Goal: Task Accomplishment & Management: Use online tool/utility

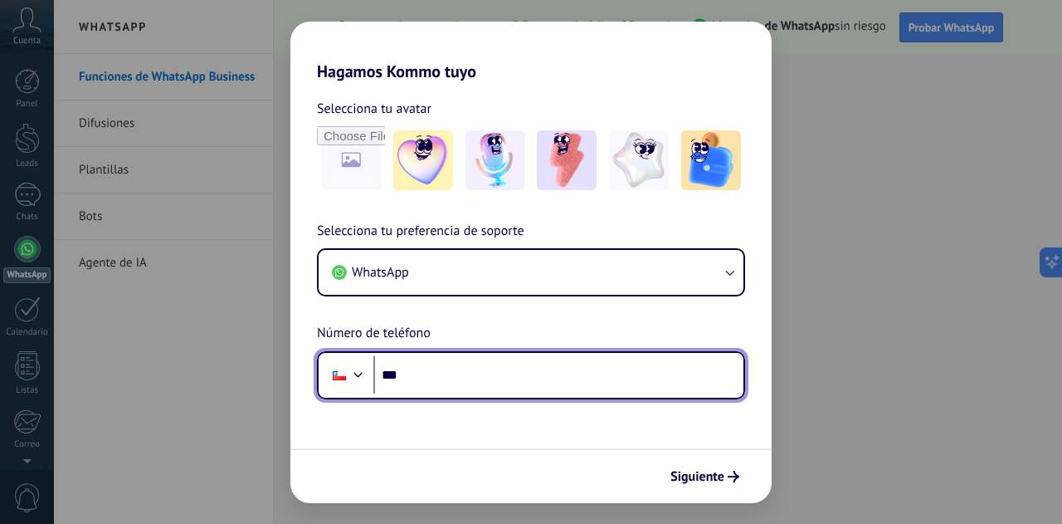
click at [454, 377] on input "***" at bounding box center [558, 375] width 370 height 38
type input "**********"
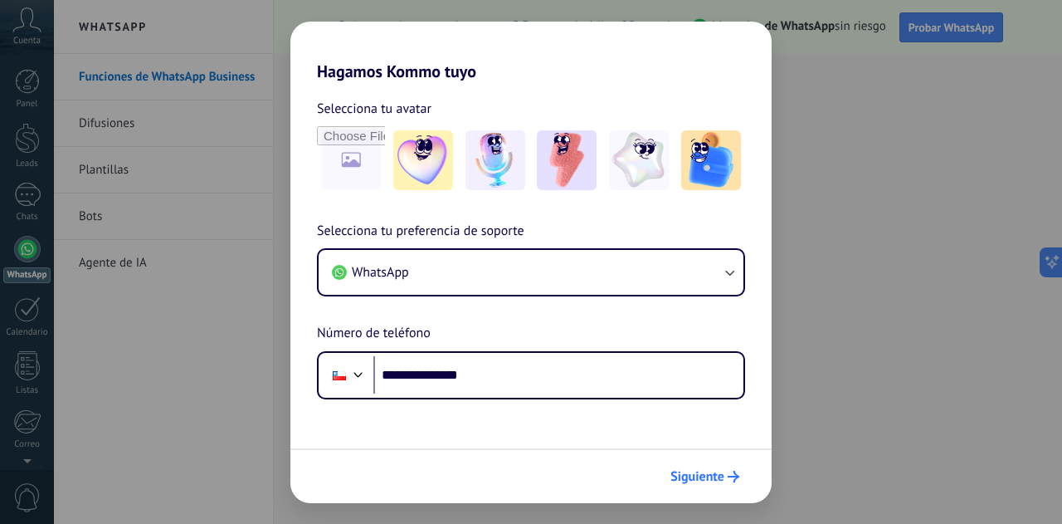
click at [710, 477] on span "Siguiente" at bounding box center [697, 476] width 54 height 12
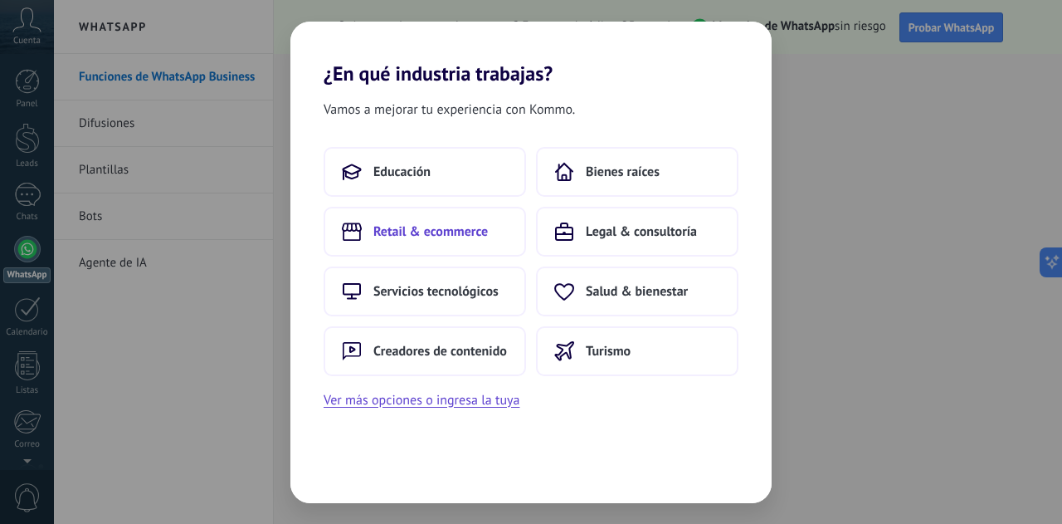
click at [454, 238] on span "Retail & ecommerce" at bounding box center [430, 231] width 115 height 17
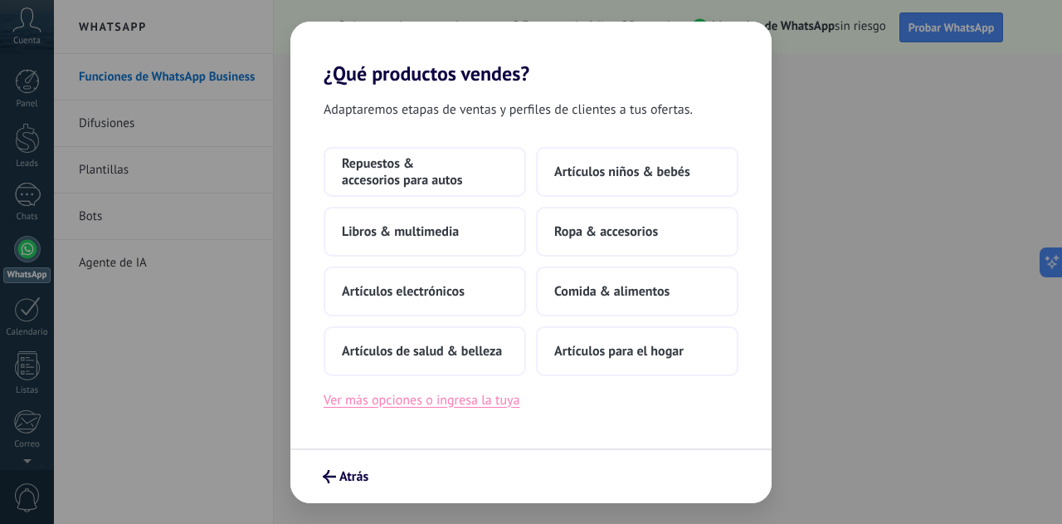
click at [450, 399] on button "Ver más opciones o ingresa la tuya" at bounding box center [422, 400] width 196 height 22
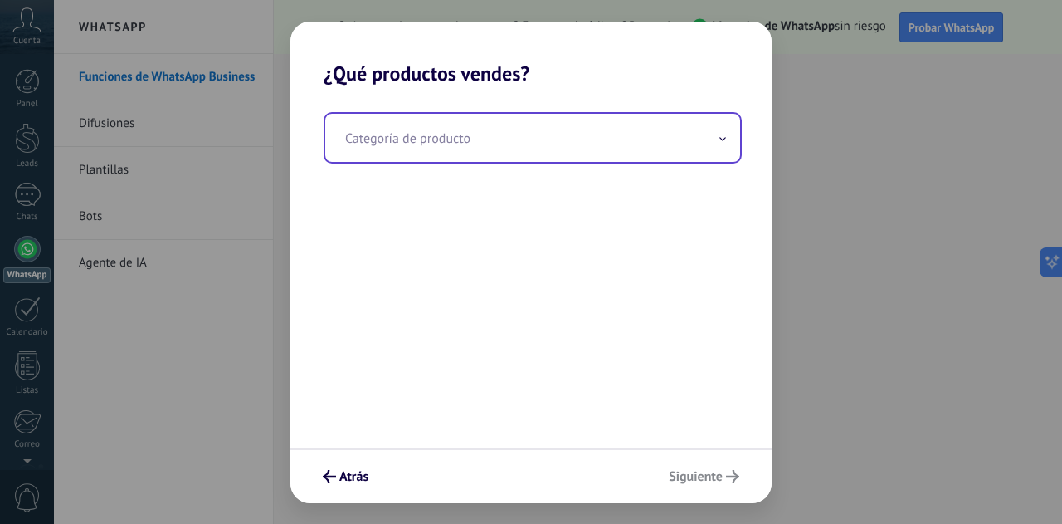
click at [709, 137] on input "text" at bounding box center [532, 138] width 415 height 48
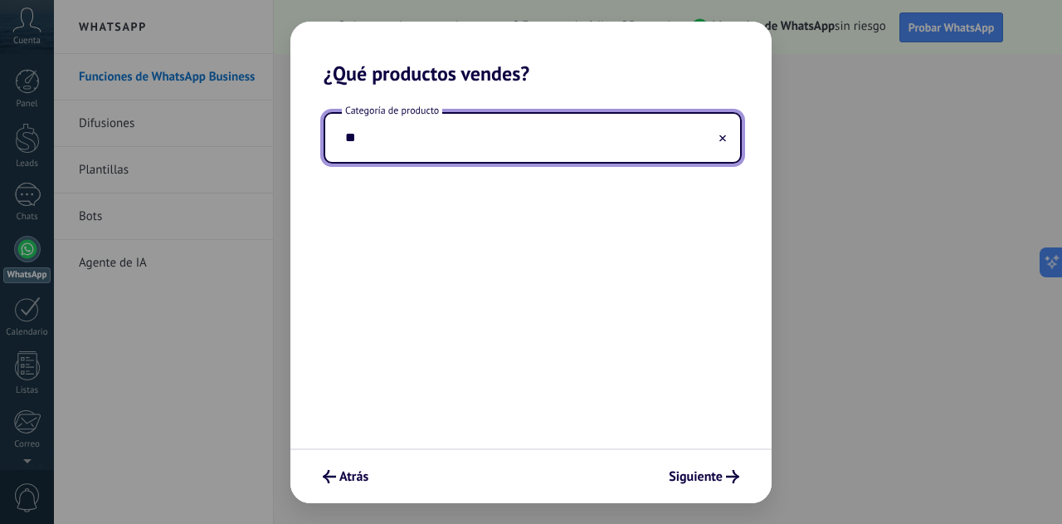
type input "*"
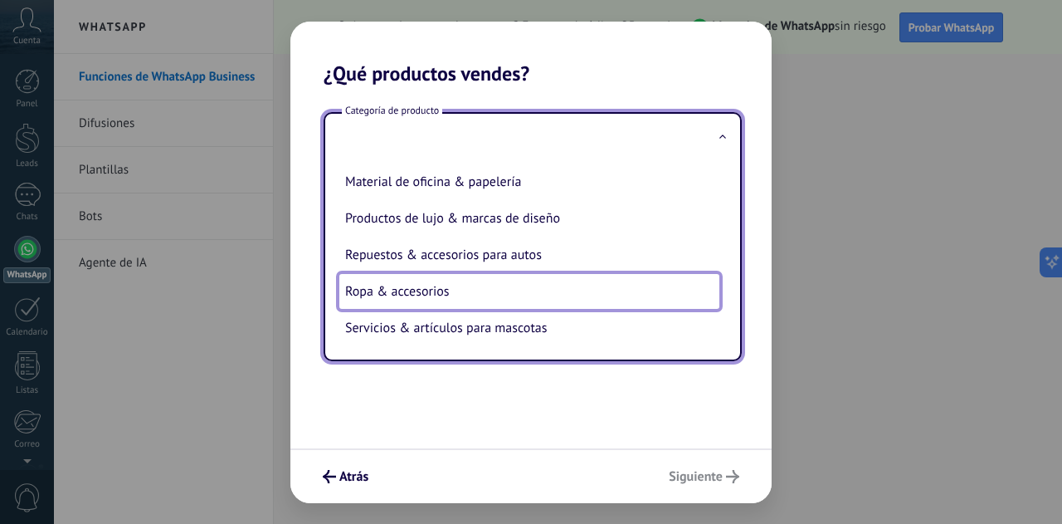
scroll to position [375, 0]
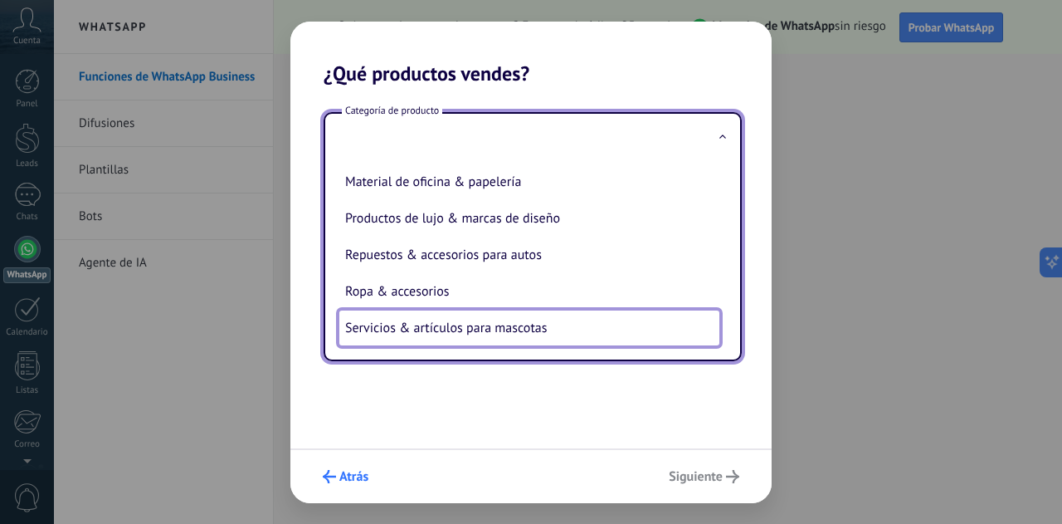
click at [327, 477] on icon "submit" at bounding box center [329, 476] width 13 height 13
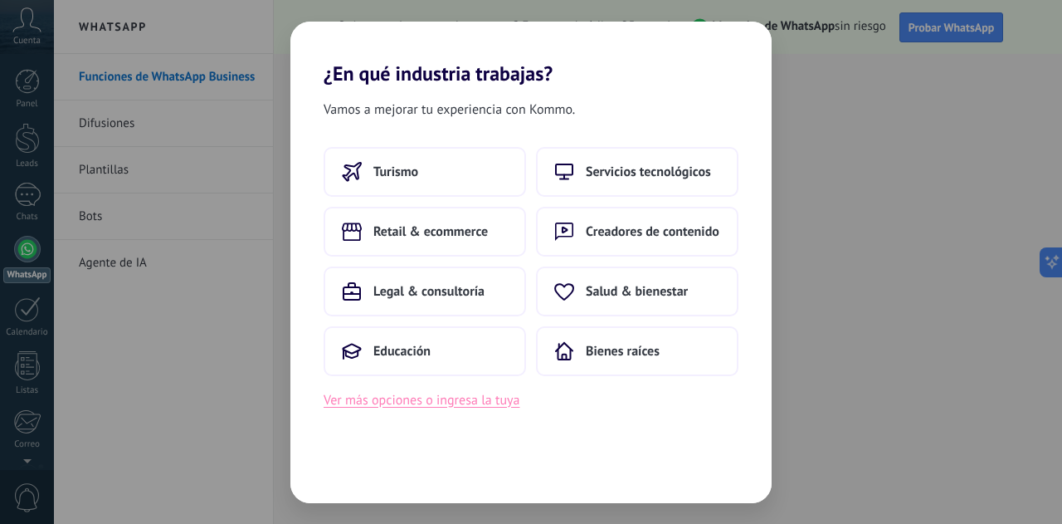
click at [422, 392] on button "Ver más opciones o ingresa la tuya" at bounding box center [422, 400] width 196 height 22
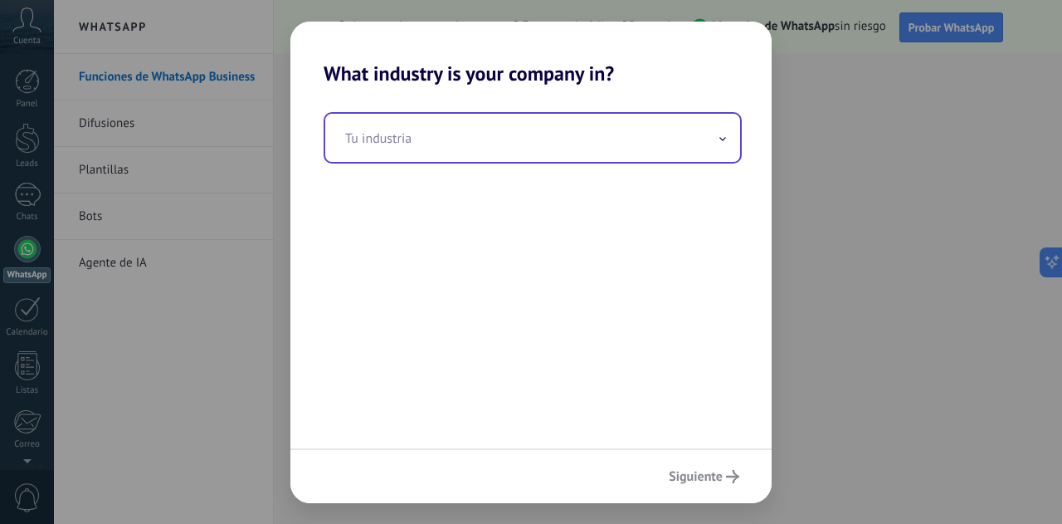
click at [722, 137] on span at bounding box center [723, 137] width 8 height 16
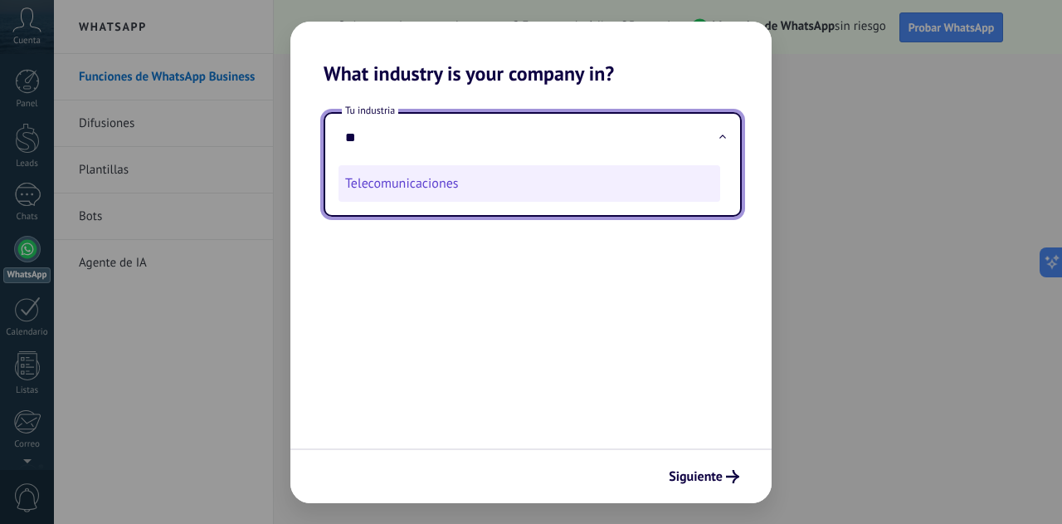
click at [457, 188] on li "Telecomunicaciones" at bounding box center [530, 183] width 382 height 37
type input "**********"
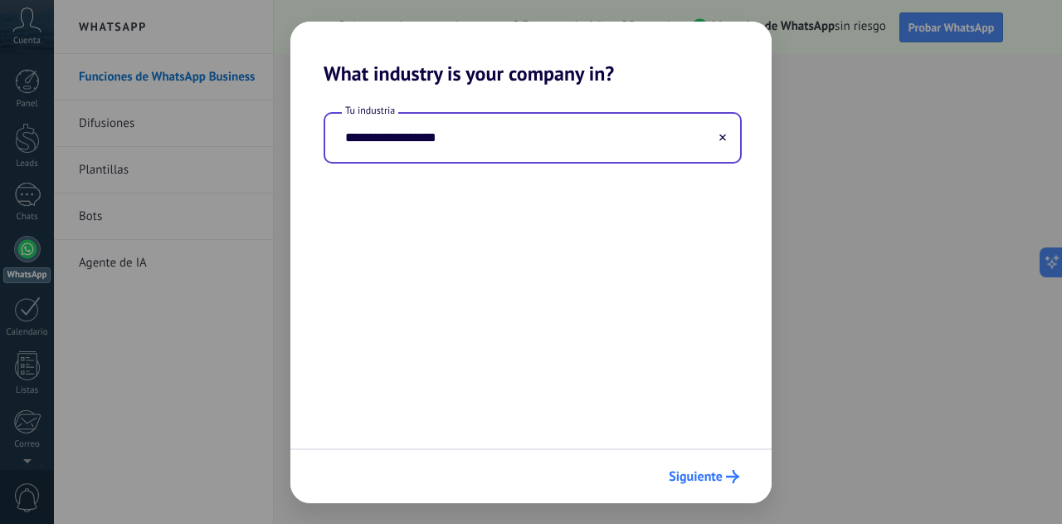
click at [702, 474] on span "Siguiente" at bounding box center [696, 476] width 54 height 12
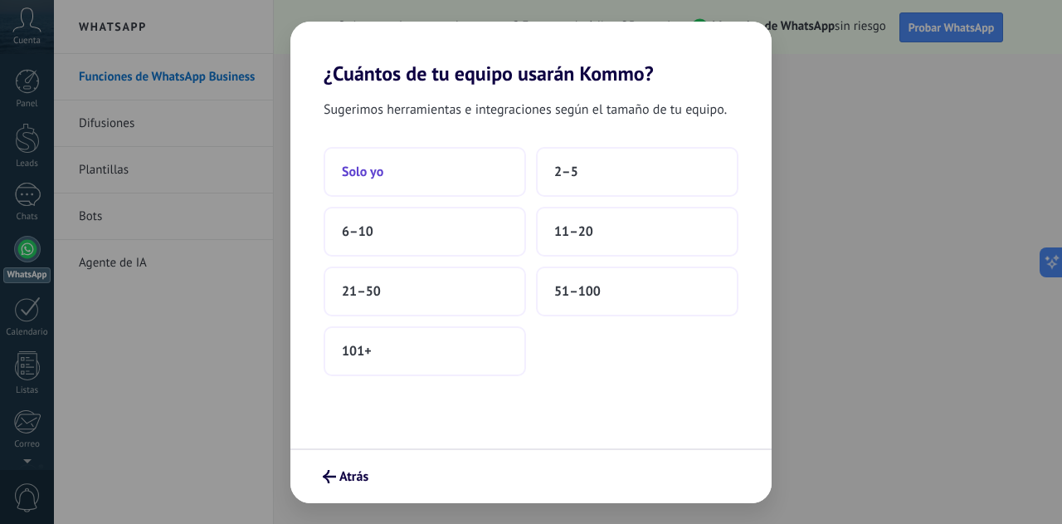
click at [461, 178] on button "Solo yo" at bounding box center [425, 172] width 202 height 50
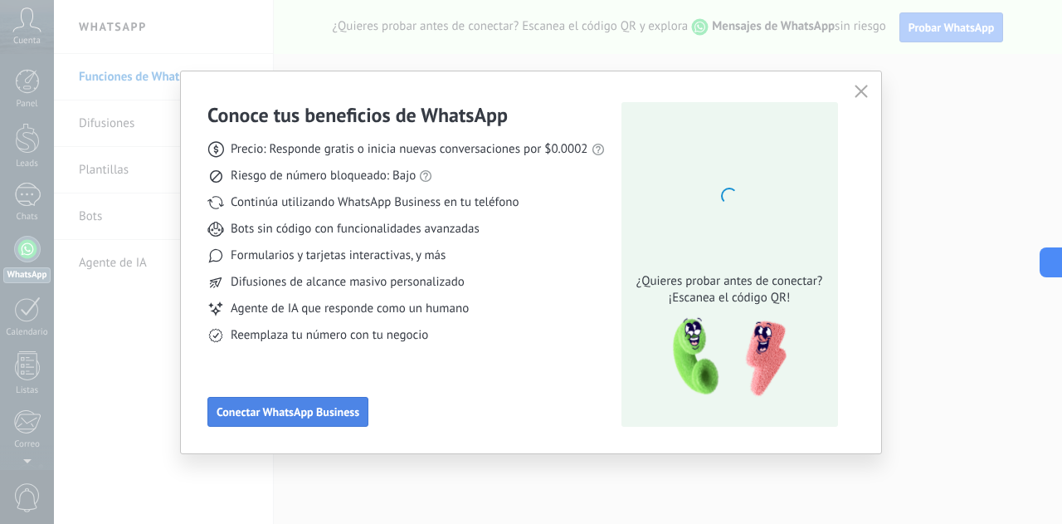
click at [288, 414] on span "Conectar WhatsApp Business" at bounding box center [288, 412] width 143 height 12
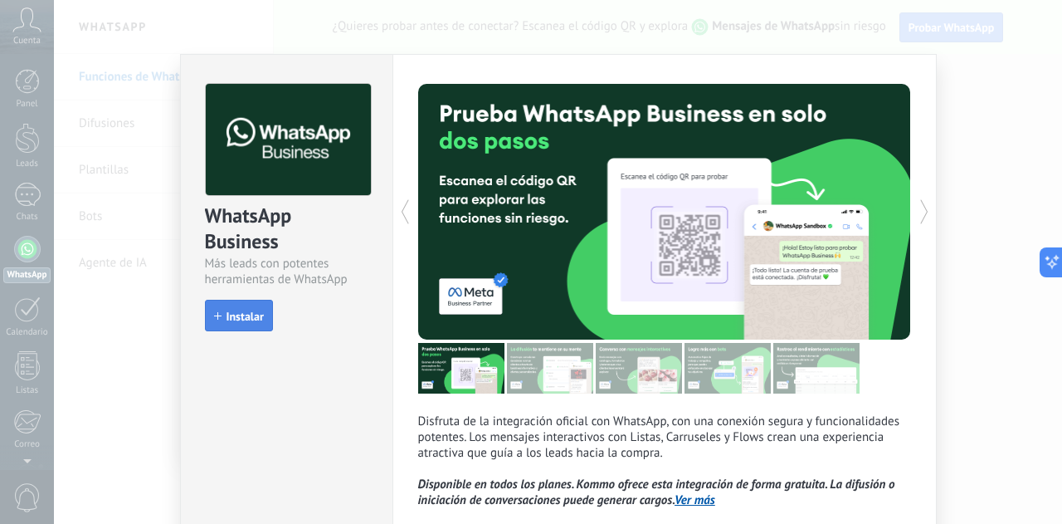
click at [249, 316] on span "Instalar" at bounding box center [245, 316] width 37 height 12
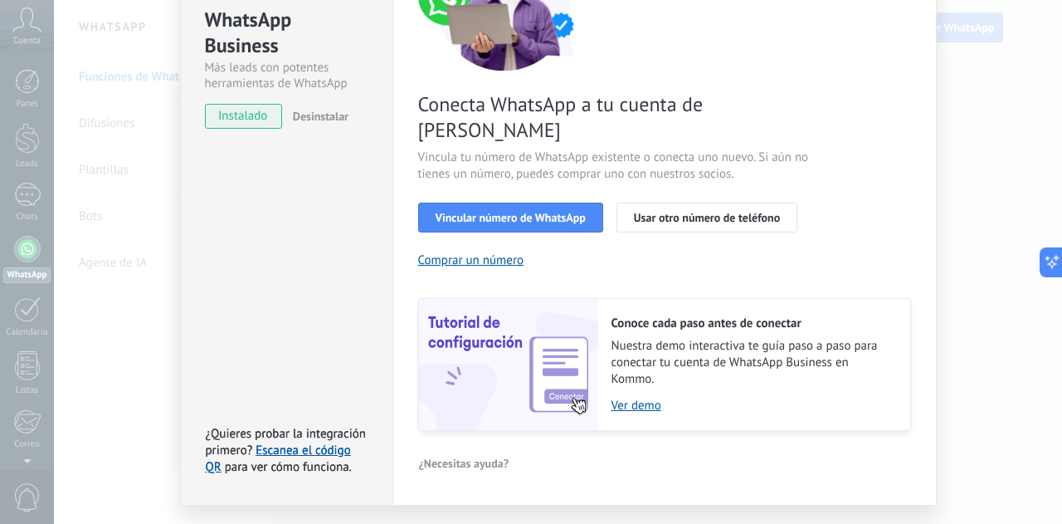
scroll to position [212, 0]
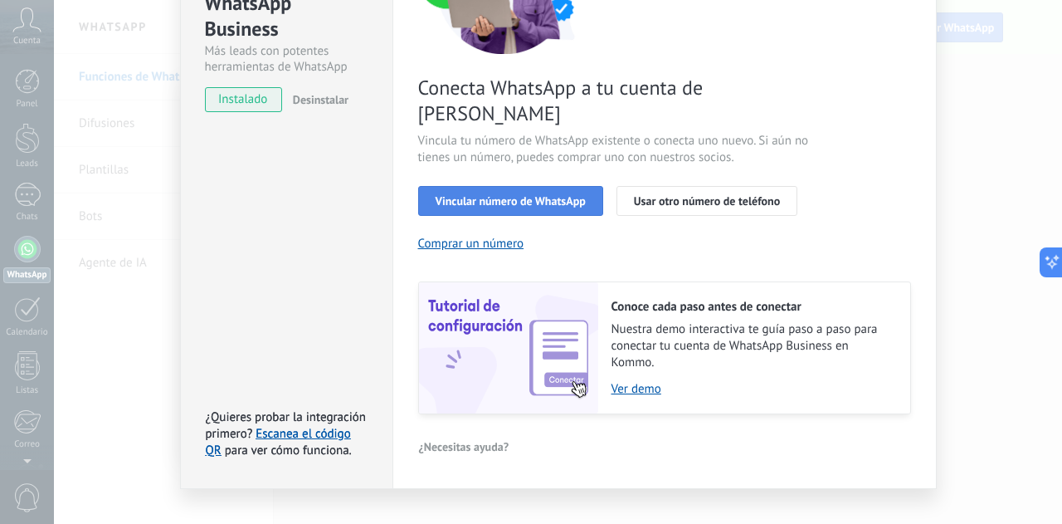
click at [490, 195] on span "Vincular número de WhatsApp" at bounding box center [511, 201] width 150 height 12
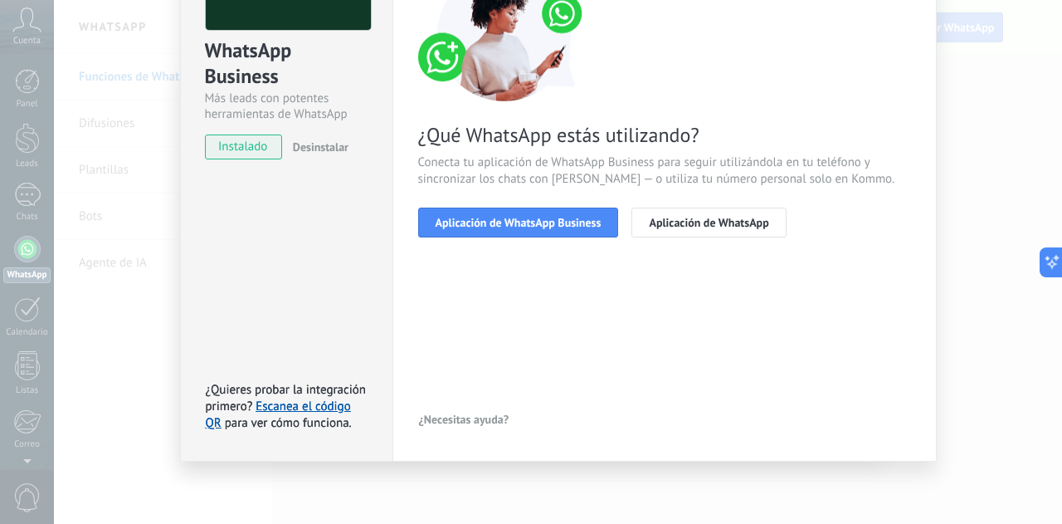
scroll to position [164, 0]
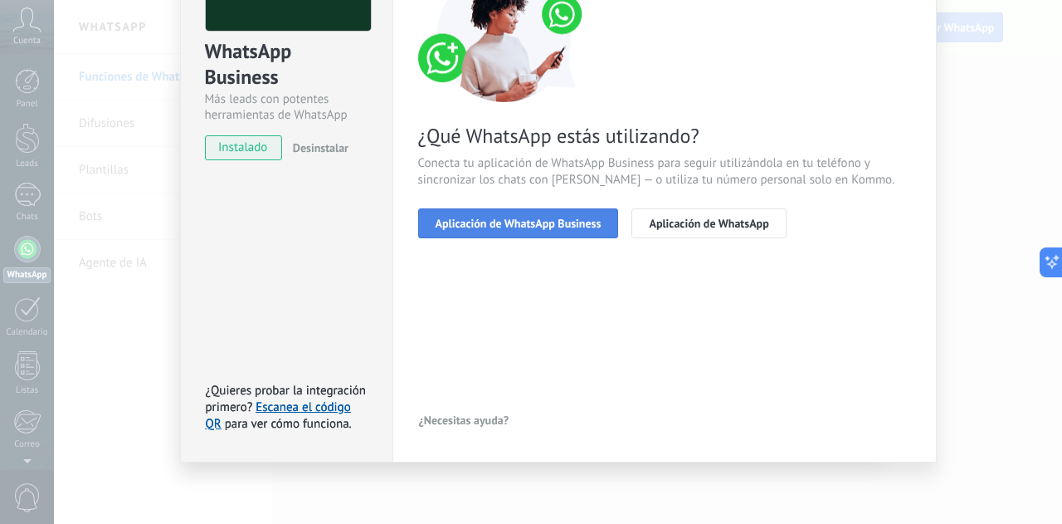
click at [485, 218] on span "Aplicación de WhatsApp Business" at bounding box center [519, 223] width 166 height 12
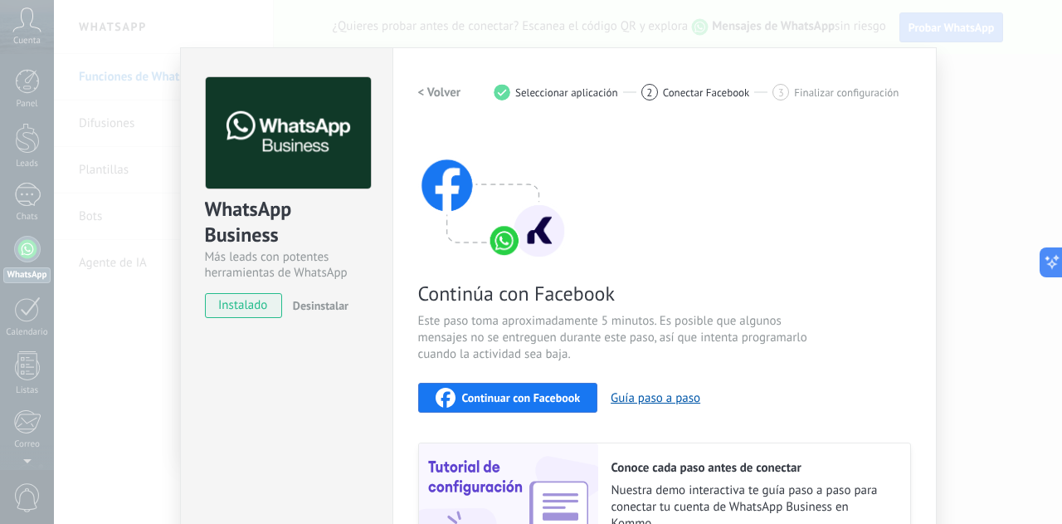
scroll to position [0, 0]
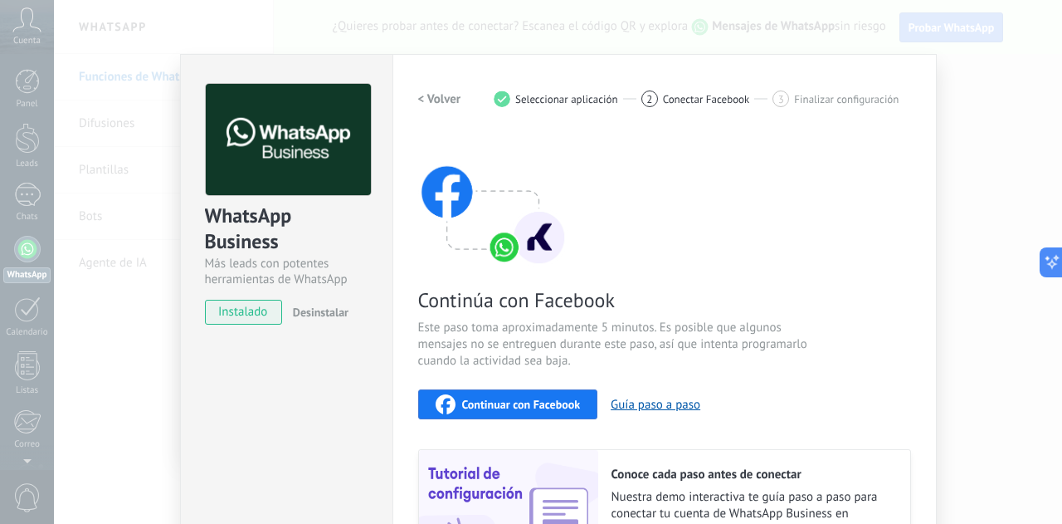
click at [428, 102] on h2 "< Volver" at bounding box center [439, 99] width 43 height 16
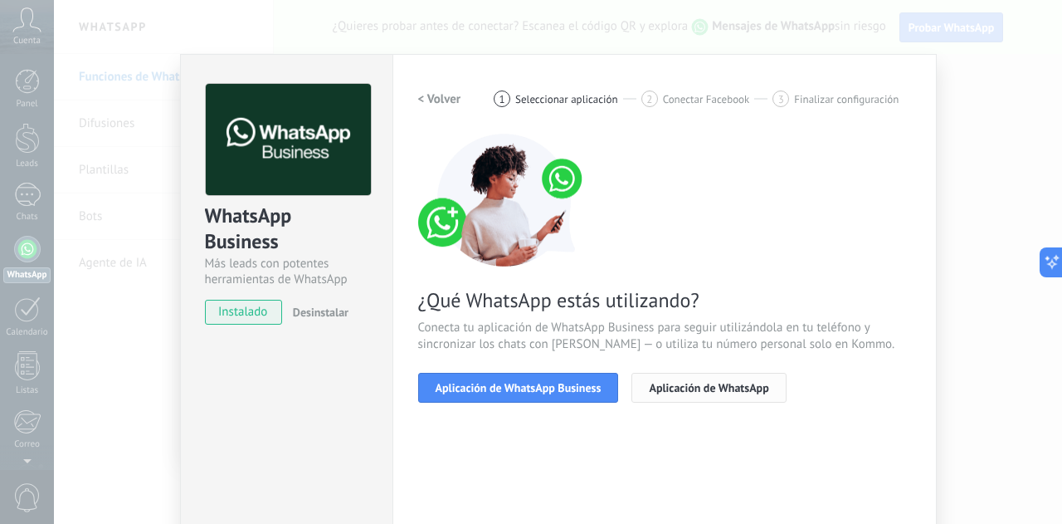
click at [677, 391] on span "Aplicación de WhatsApp" at bounding box center [708, 388] width 119 height 12
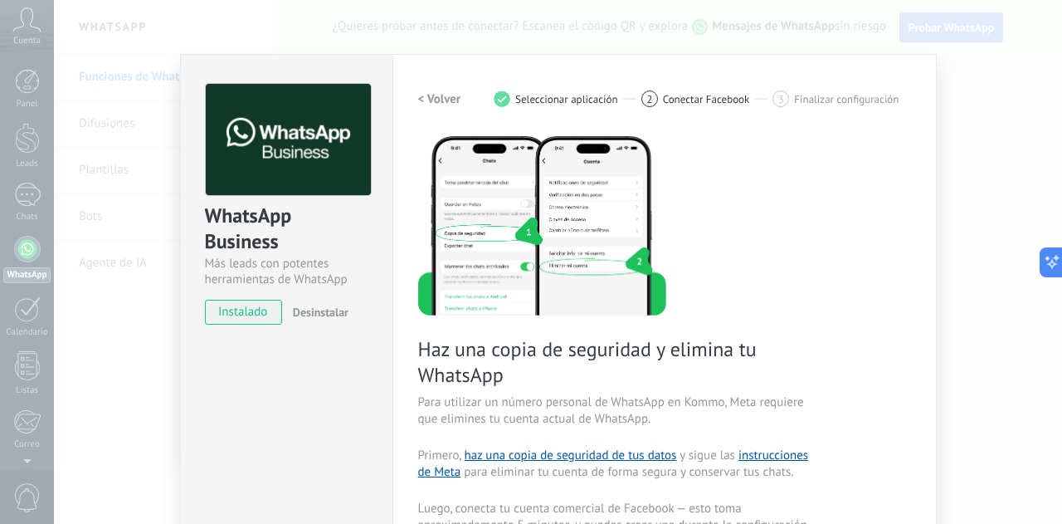
click at [254, 61] on div "WhatsApp Business Más leads con potentes herramientas de WhatsApp instalado Des…" at bounding box center [287, 196] width 212 height 283
click at [815, 207] on div "Haz una copia de seguridad y elimina tu WhatsApp Para utilizar un número person…" at bounding box center [664, 457] width 493 height 646
click at [423, 95] on h2 "< Volver" at bounding box center [439, 99] width 43 height 16
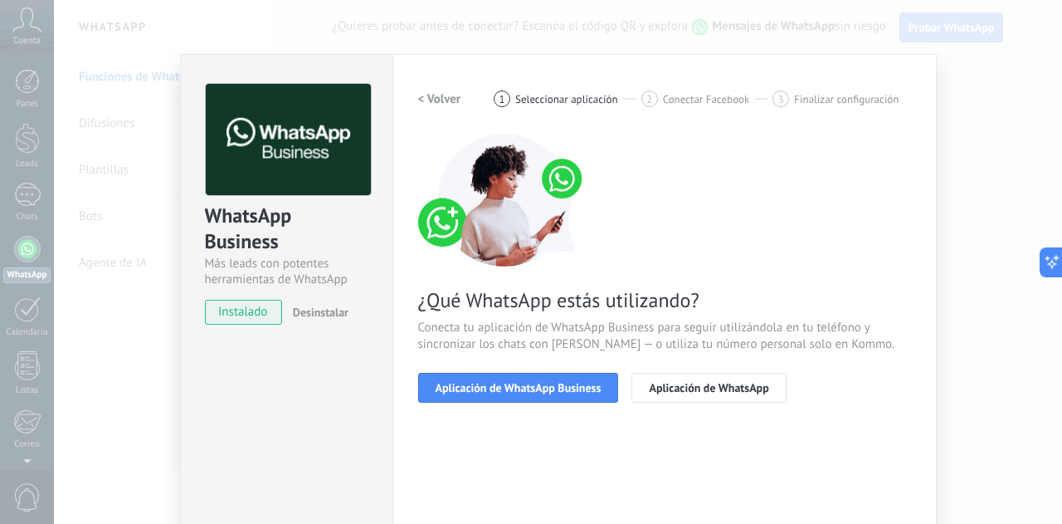
click at [423, 95] on h2 "< Volver" at bounding box center [439, 99] width 43 height 16
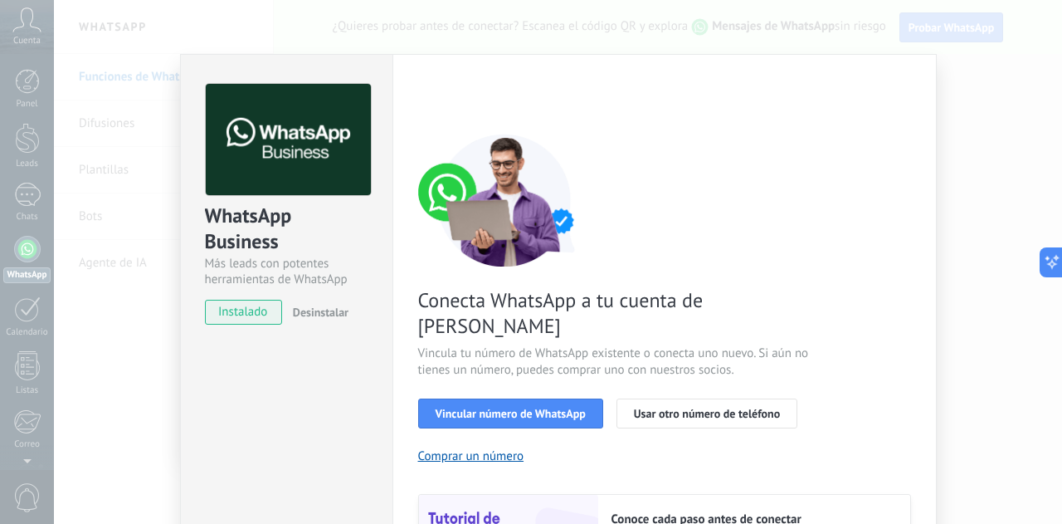
click at [423, 95] on div "< Volver 1 Seleccionar aplicación 2 Conectar Facebook 3 Finalizar configuración" at bounding box center [664, 99] width 493 height 30
click at [204, 10] on div "WhatsApp Business Más leads con potentes herramientas de WhatsApp instalado Des…" at bounding box center [558, 262] width 1008 height 524
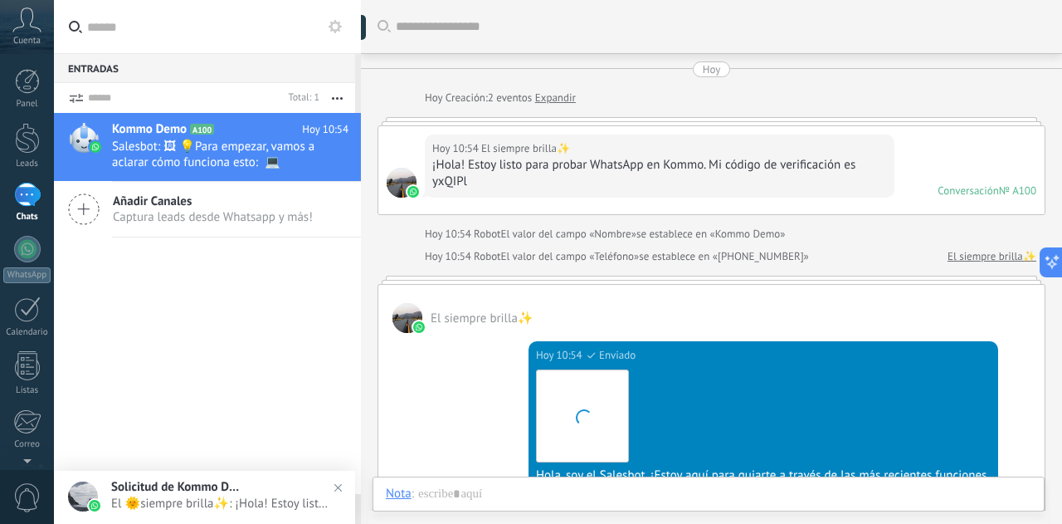
scroll to position [25, 0]
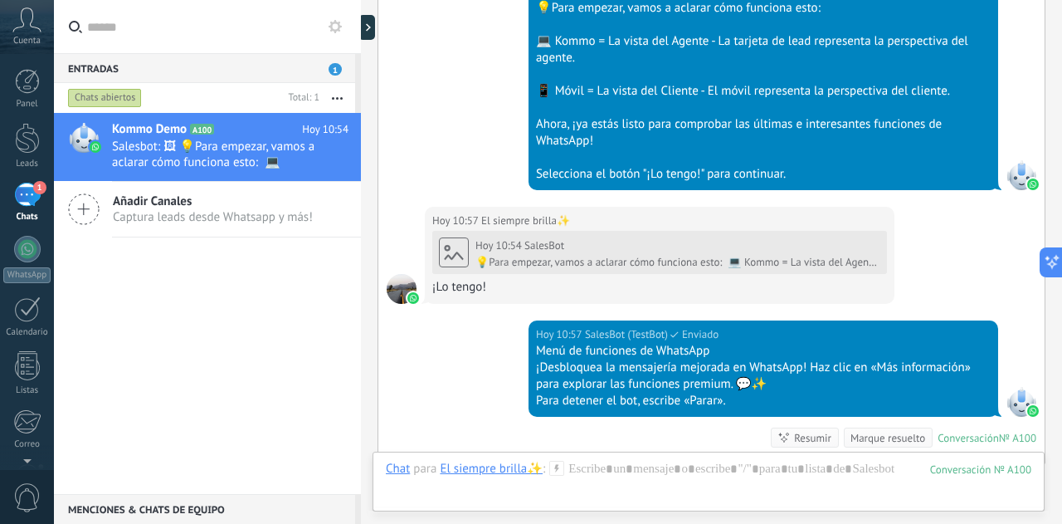
scroll to position [865, 0]
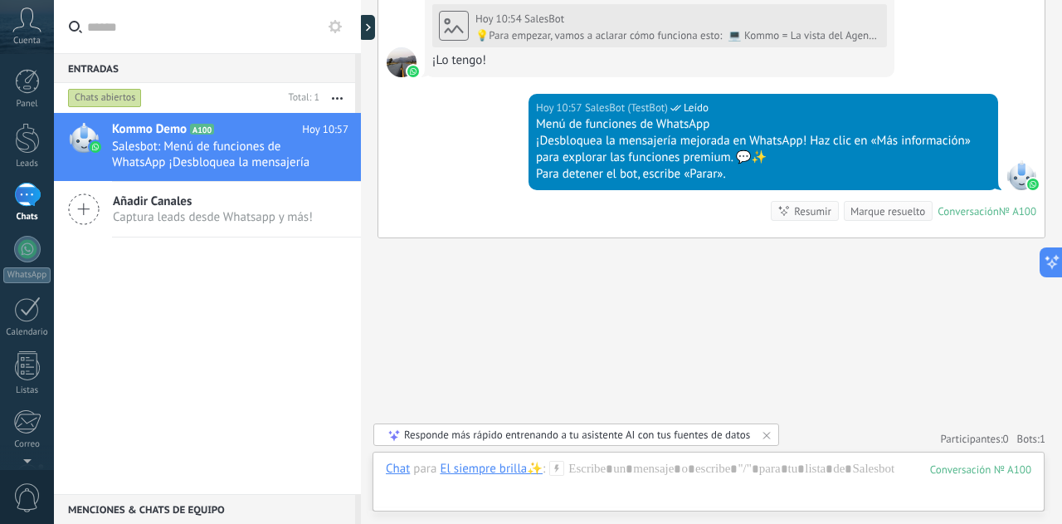
click at [450, 119] on div "[DATE] 10:57 SalesBot (TestBot) Leído Menú de funciones de WhatsApp ¡Desbloquea…" at bounding box center [711, 166] width 666 height 144
click at [27, 27] on icon at bounding box center [26, 19] width 29 height 25
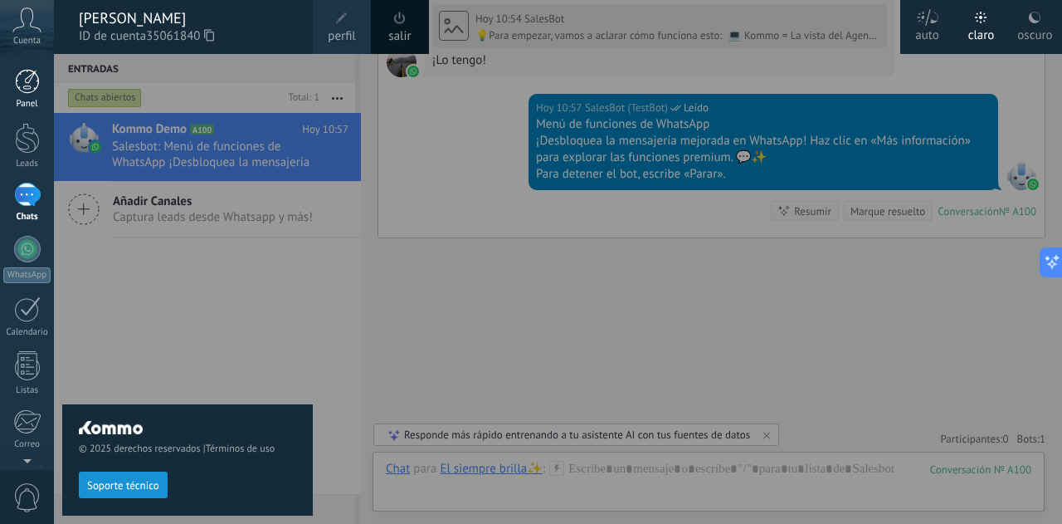
click at [28, 90] on div at bounding box center [27, 81] width 25 height 25
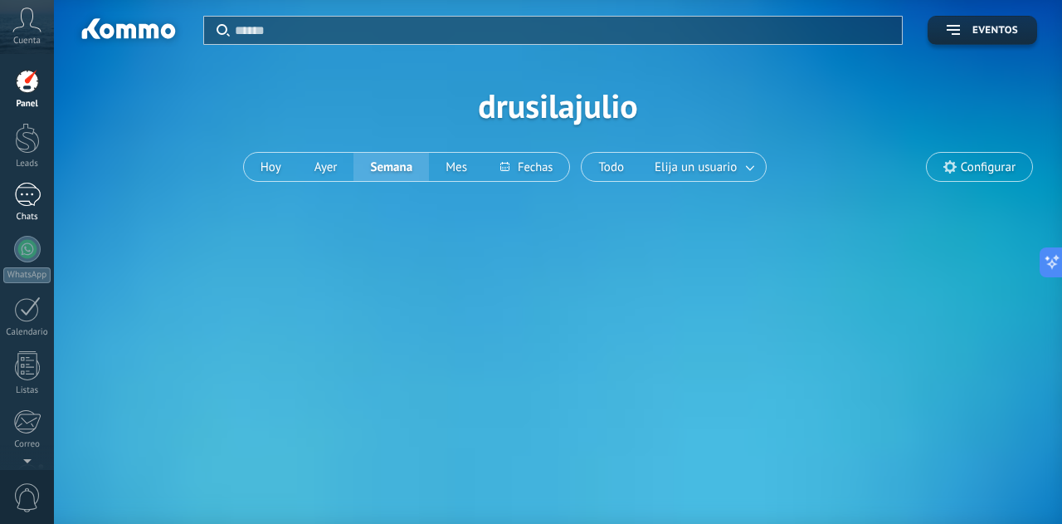
click at [20, 203] on div "1" at bounding box center [27, 195] width 27 height 24
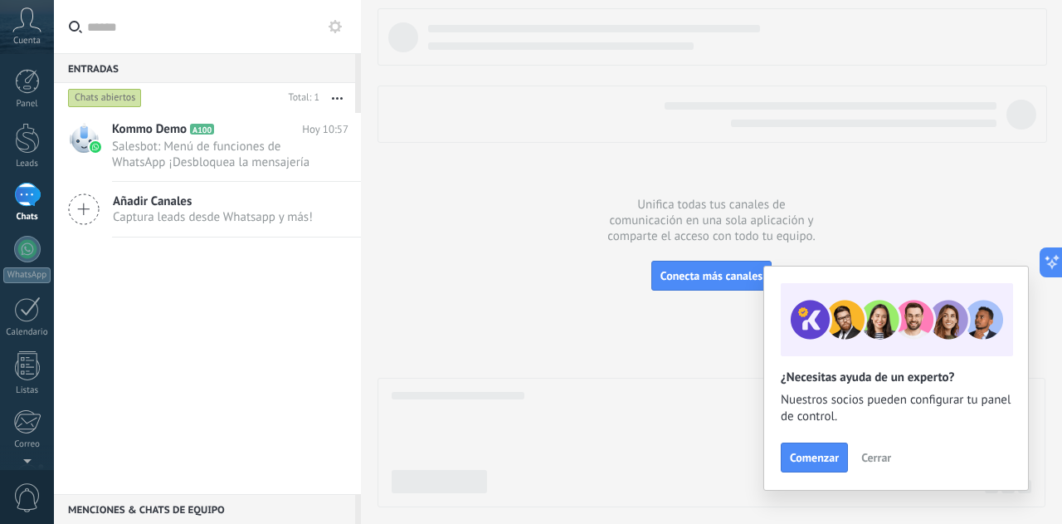
click at [876, 459] on span "Cerrar" at bounding box center [876, 457] width 30 height 12
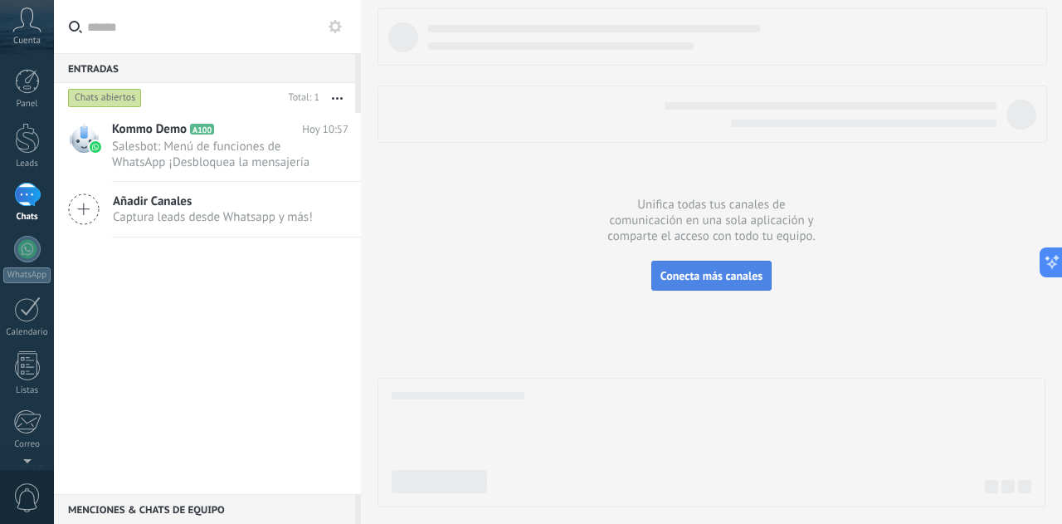
click at [729, 278] on span "Conecta más canales" at bounding box center [711, 275] width 102 height 15
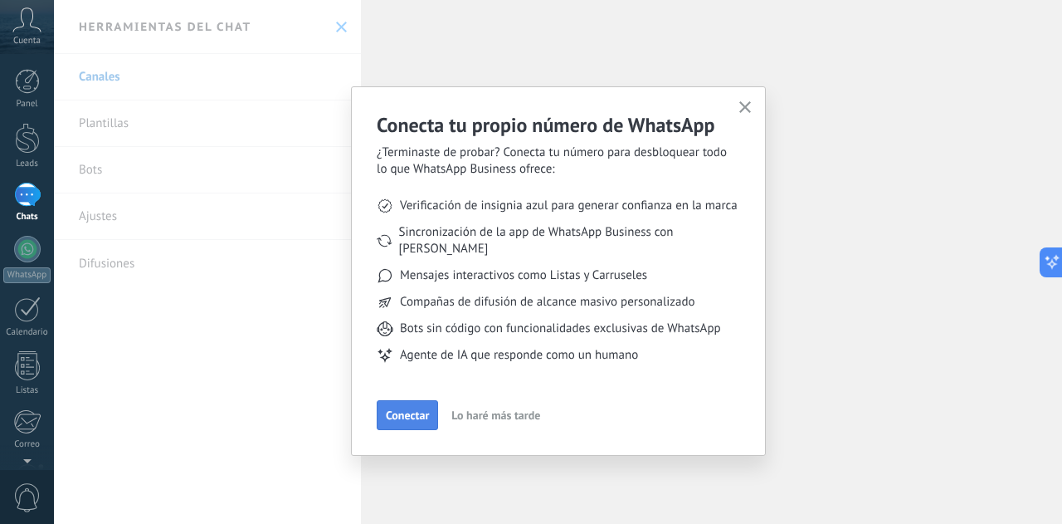
click at [416, 409] on span "Conectar" at bounding box center [407, 415] width 43 height 12
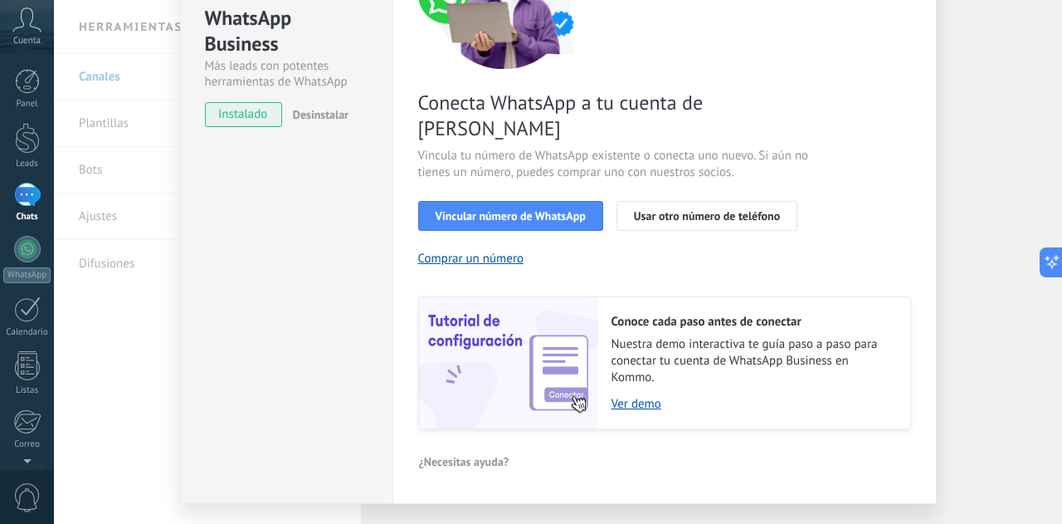
scroll to position [212, 0]
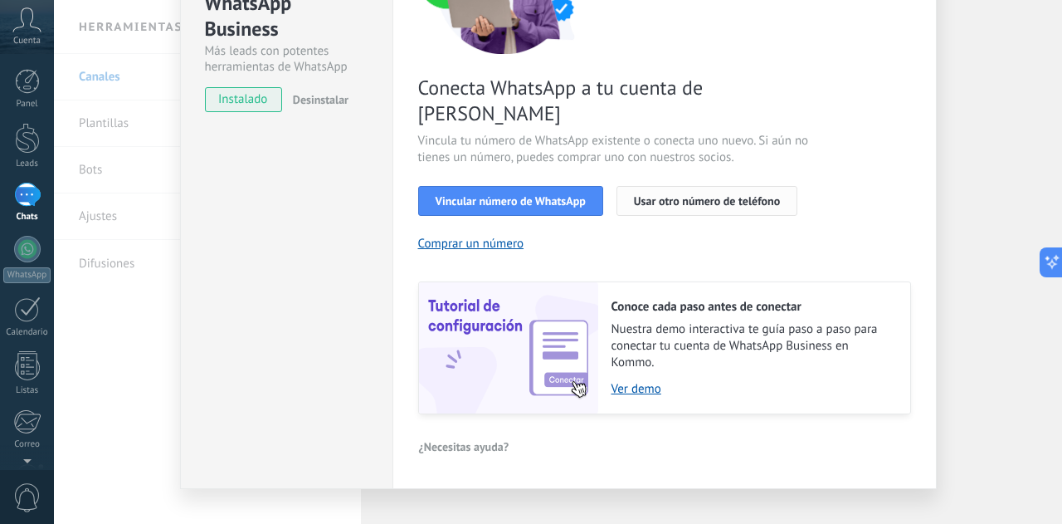
click at [692, 195] on span "Usar otro número de teléfono" at bounding box center [707, 201] width 146 height 12
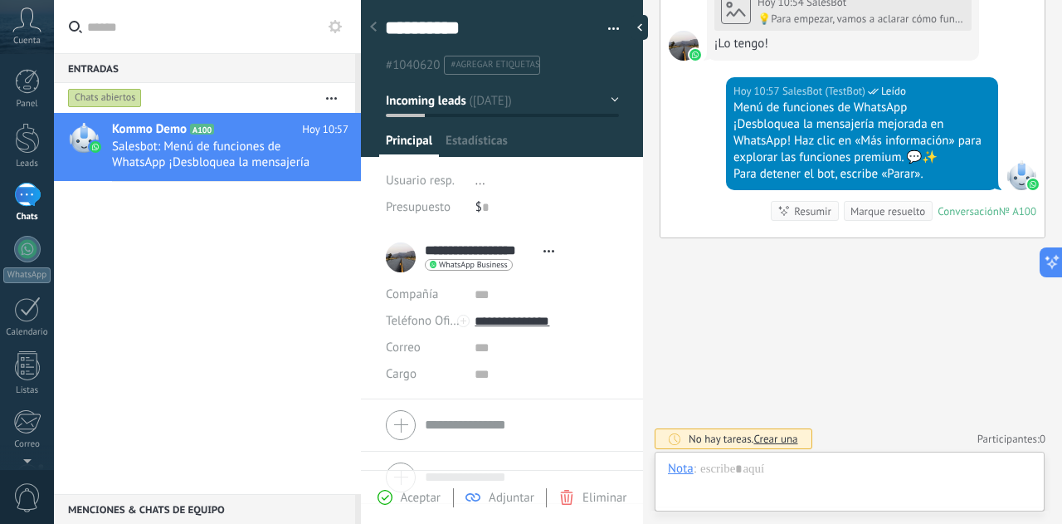
scroll to position [25, 0]
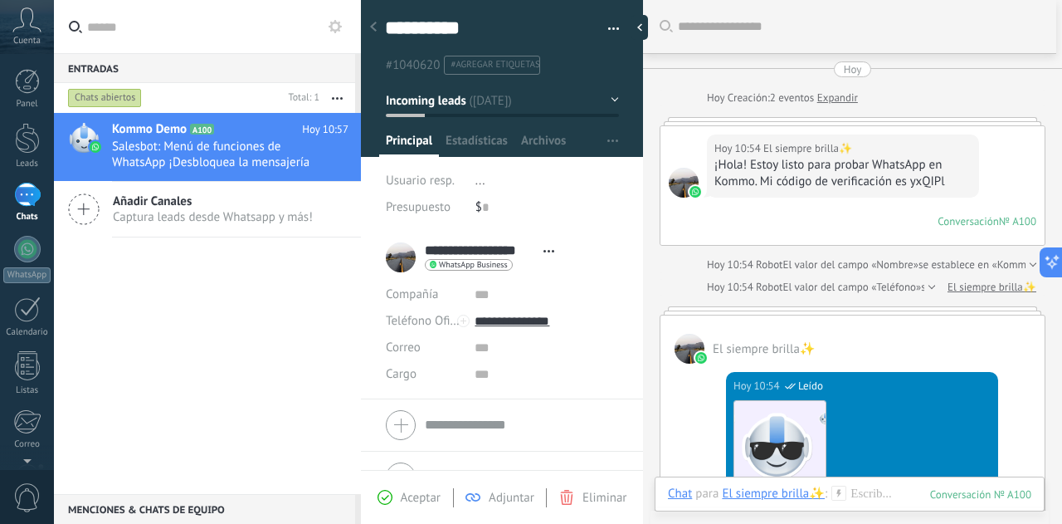
click at [35, 27] on icon at bounding box center [26, 19] width 29 height 25
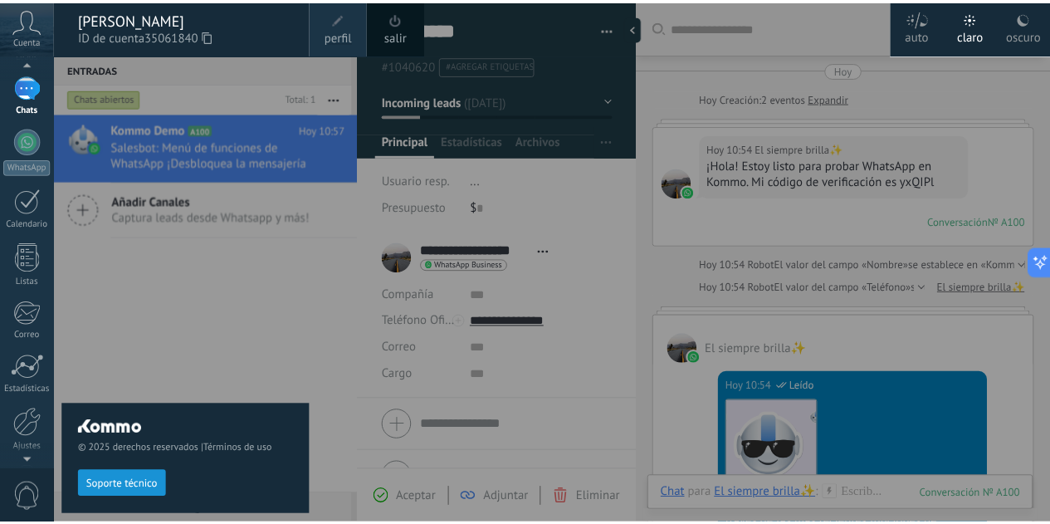
scroll to position [165, 0]
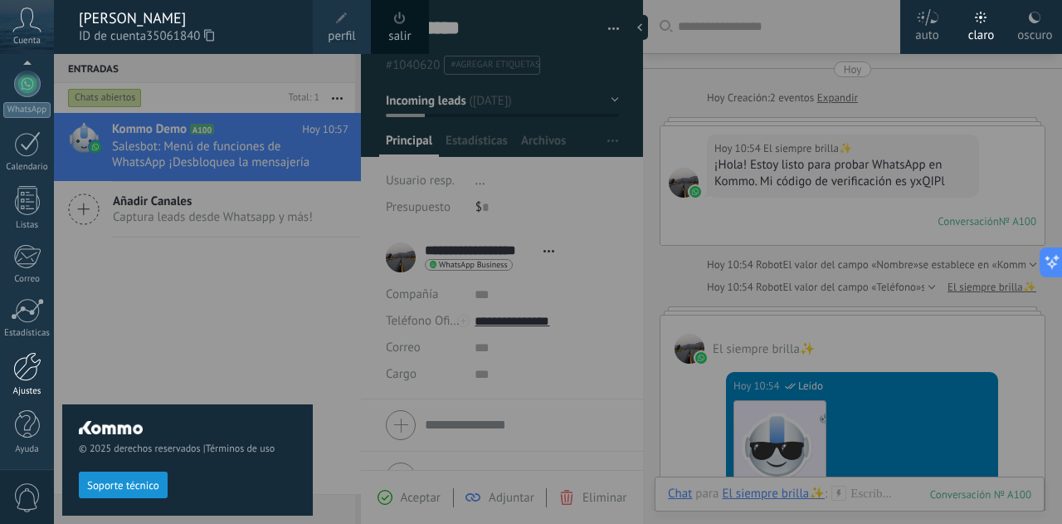
click at [31, 377] on div at bounding box center [27, 366] width 28 height 29
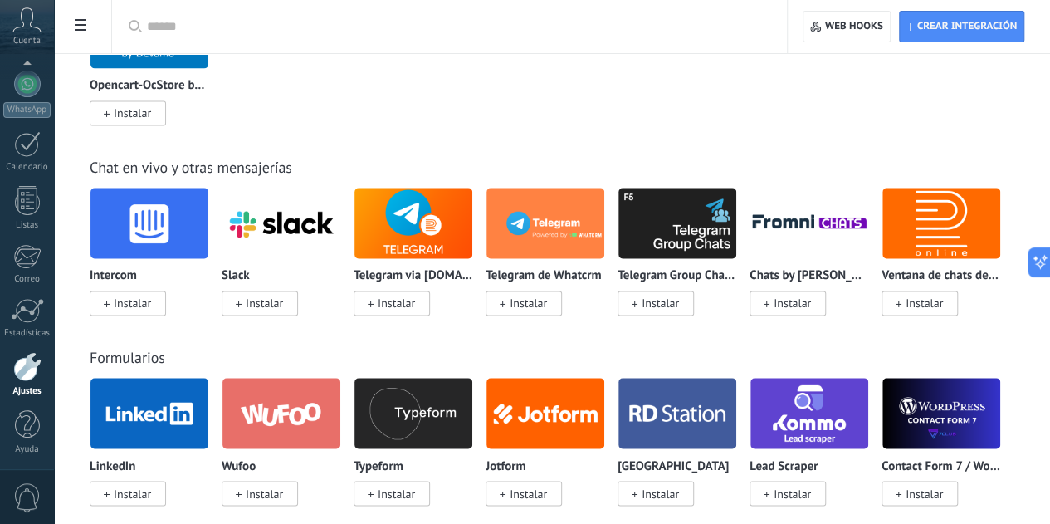
scroll to position [1162, 0]
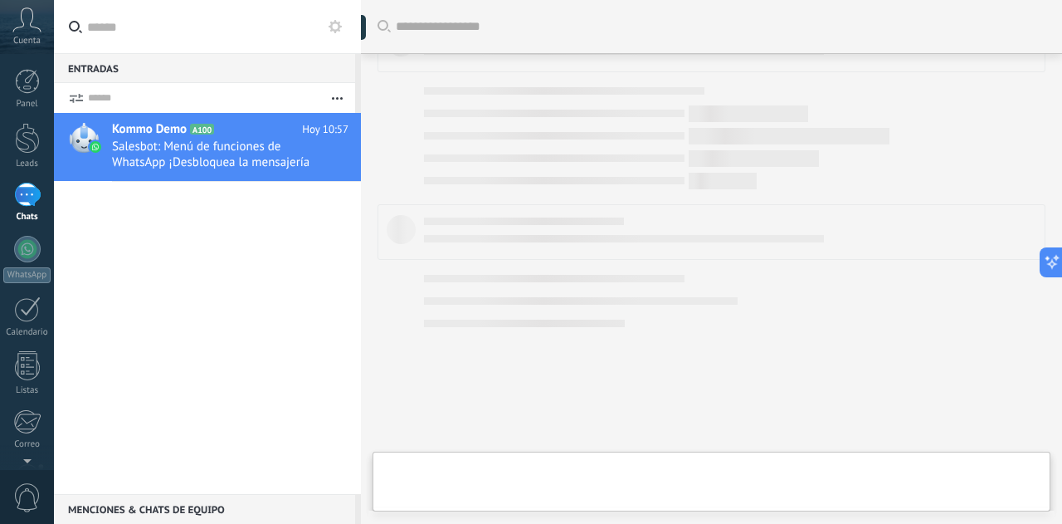
type textarea "**********"
